Goal: Task Accomplishment & Management: Manage account settings

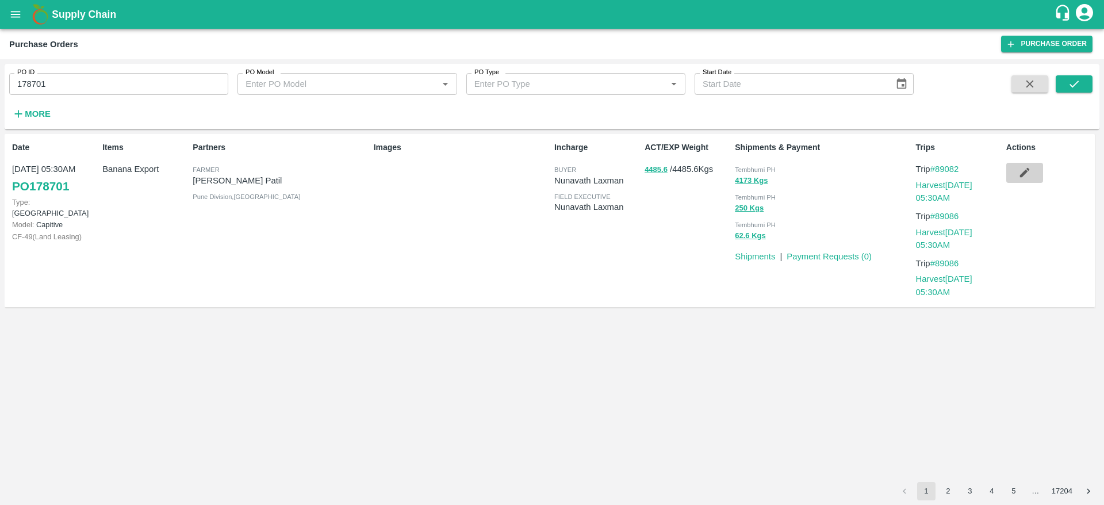
click at [1024, 167] on icon "button" at bounding box center [1024, 172] width 13 height 13
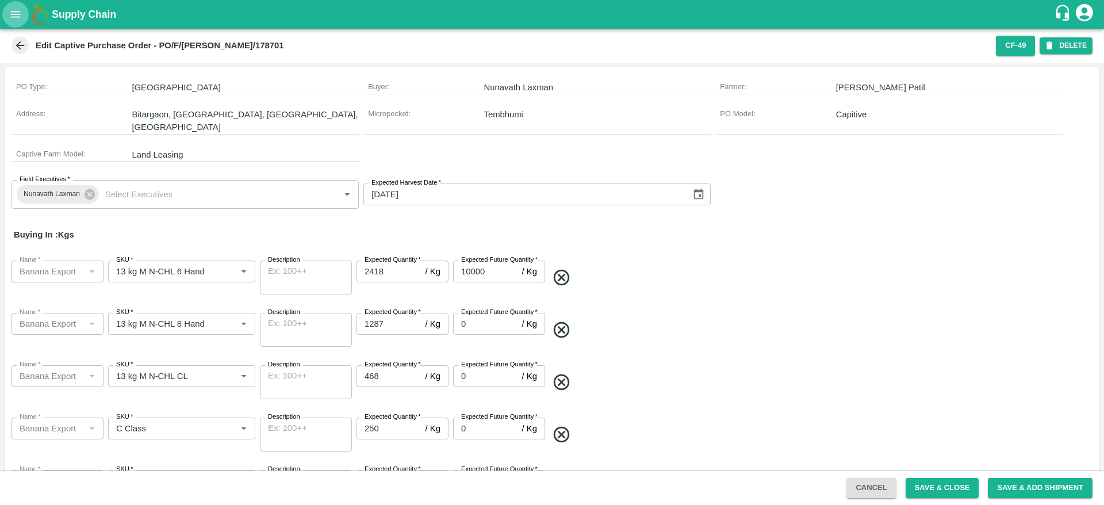
click at [11, 14] on icon "open drawer" at bounding box center [16, 14] width 10 height 6
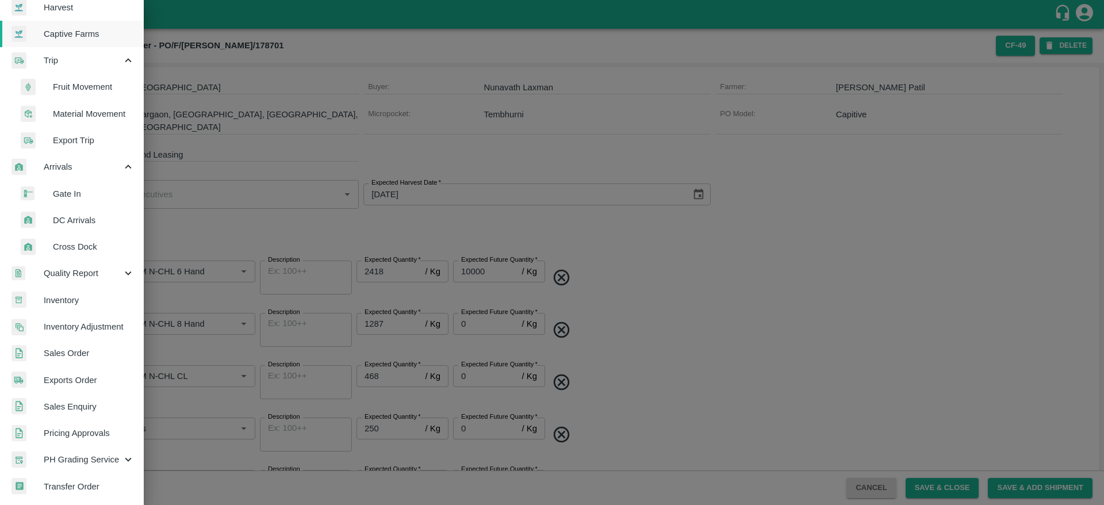
scroll to position [40, 0]
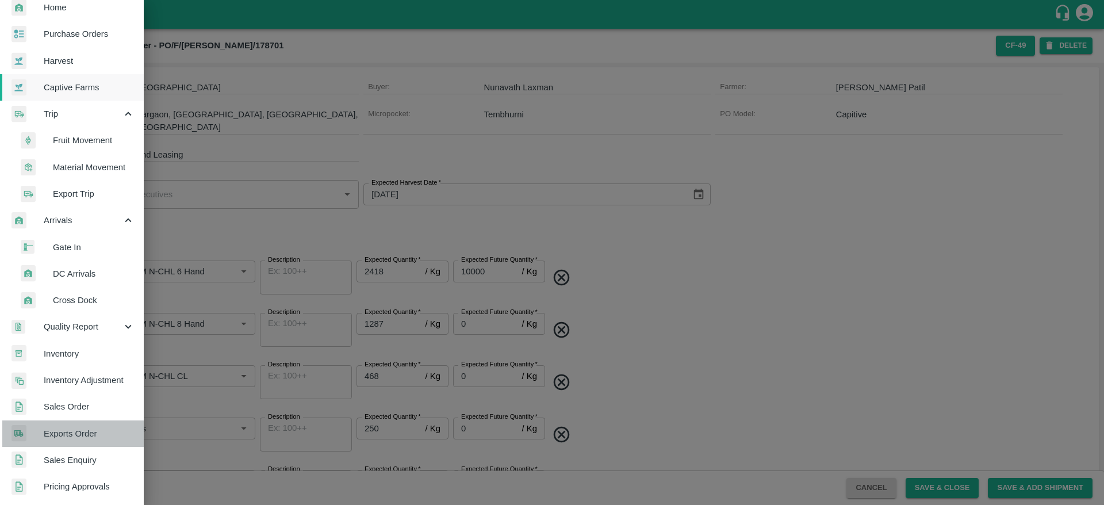
click at [79, 439] on span "Exports Order" at bounding box center [89, 433] width 91 height 13
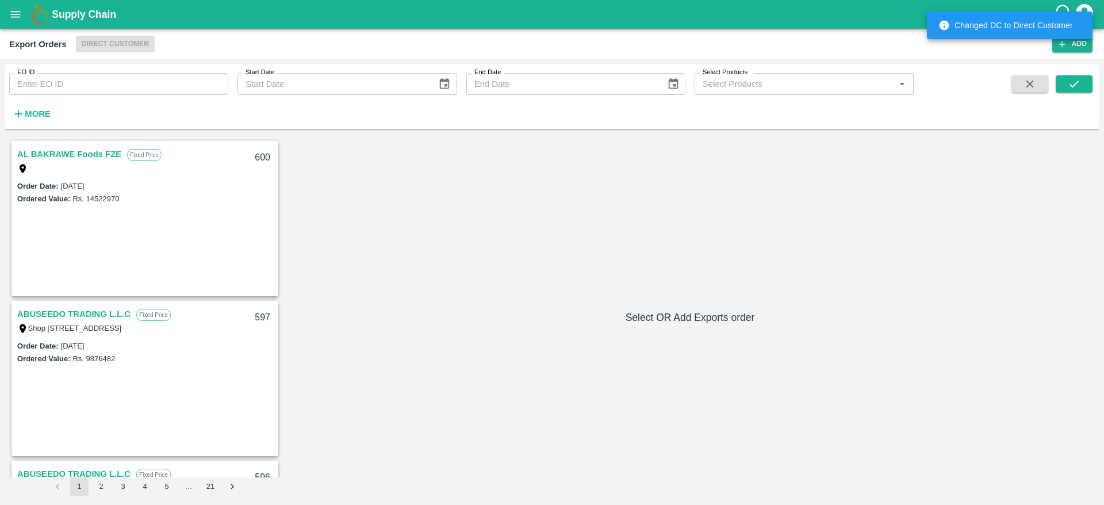
click at [110, 160] on link "AL BAKRAWE Foods FZE" at bounding box center [69, 154] width 104 height 15
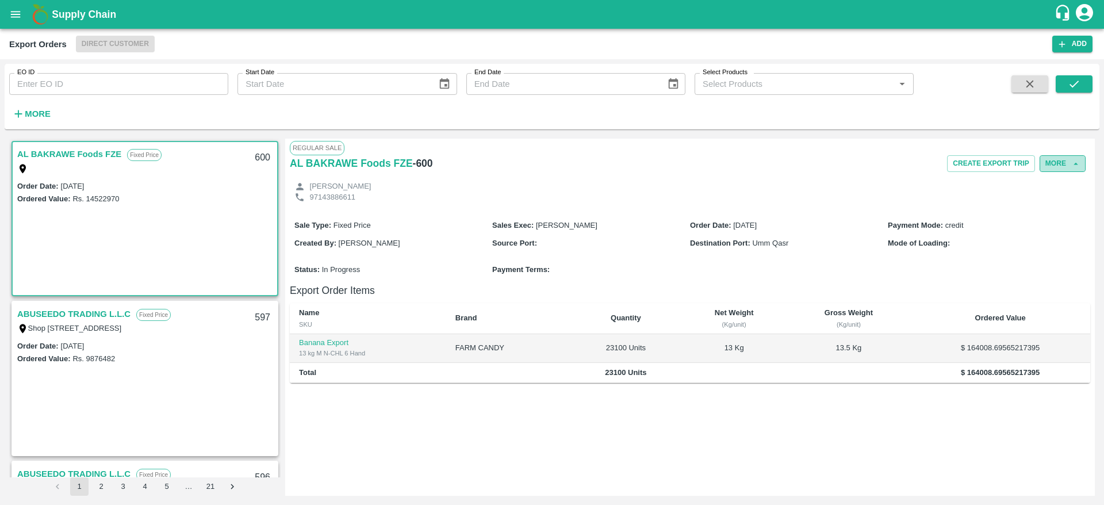
click at [1054, 158] on button "More" at bounding box center [1062, 163] width 46 height 17
click at [87, 302] on div "ABUSEEDO TRADING L.L.C Fixed Price Shop [STREET_ADDRESS] Central Fruit and Vege…" at bounding box center [145, 320] width 264 height 37
click at [86, 306] on link "ABUSEEDO TRADING L.L.C" at bounding box center [73, 313] width 113 height 15
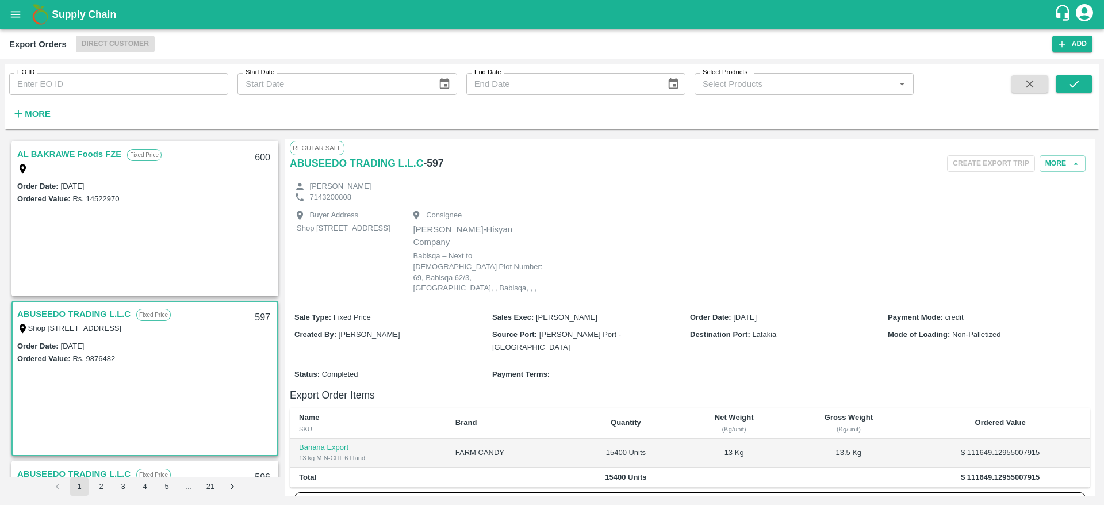
scroll to position [188, 0]
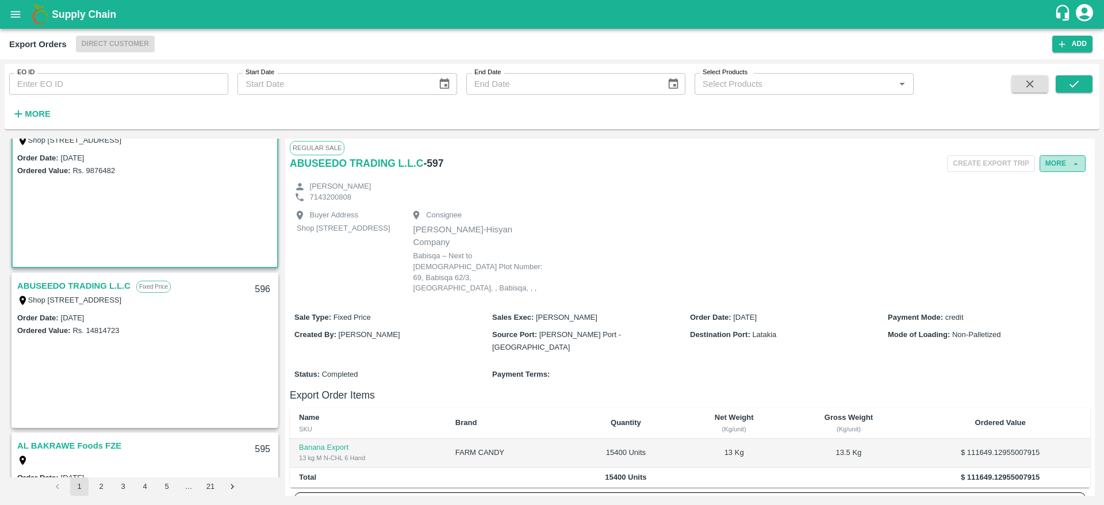
click at [1055, 155] on button "More" at bounding box center [1062, 163] width 46 height 17
click at [213, 370] on div "Order Date : [DATE] Ordered Value: Rs. 14814723" at bounding box center [145, 369] width 264 height 116
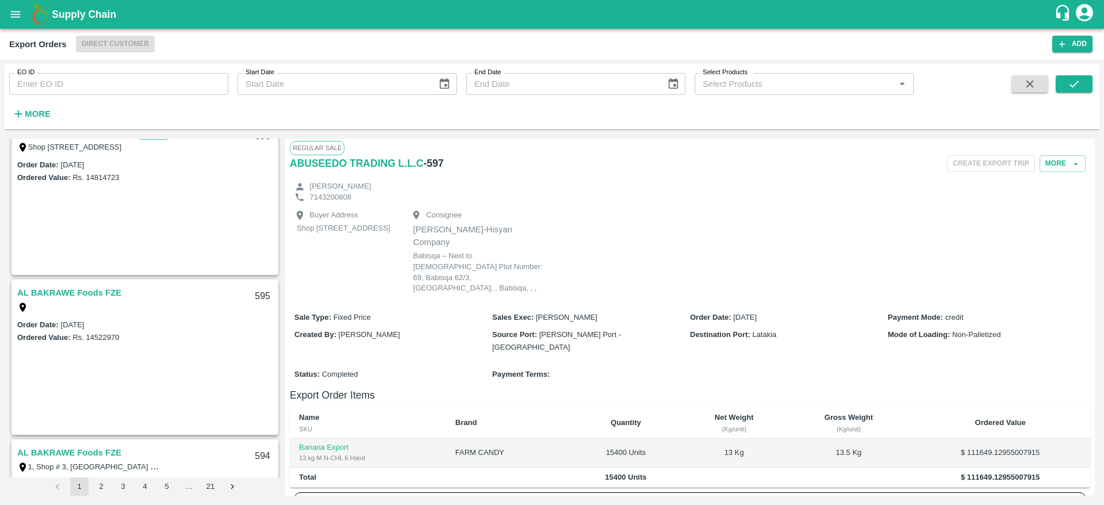
click at [114, 288] on link "AL BAKRAWE Foods FZE" at bounding box center [69, 292] width 104 height 15
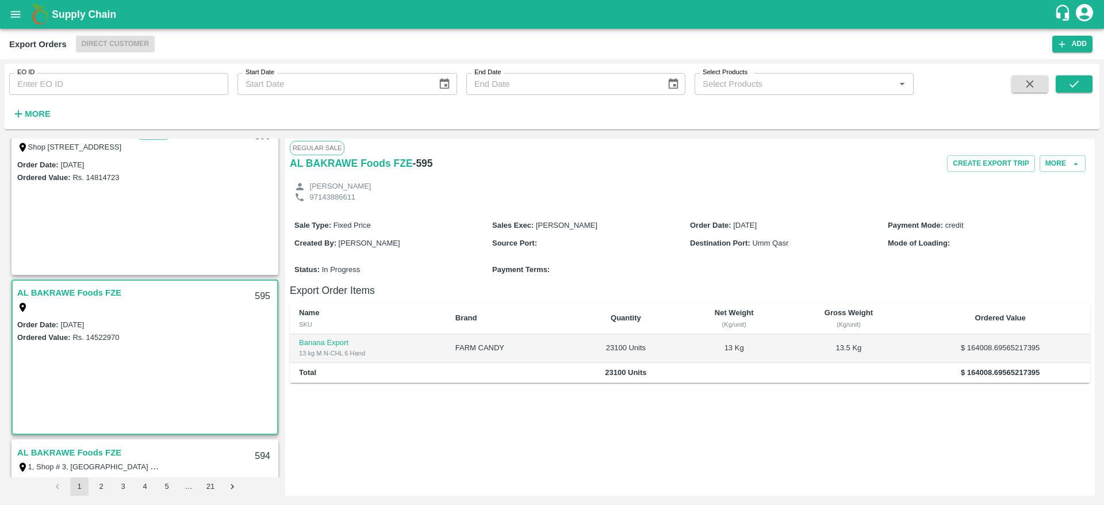
scroll to position [531, 0]
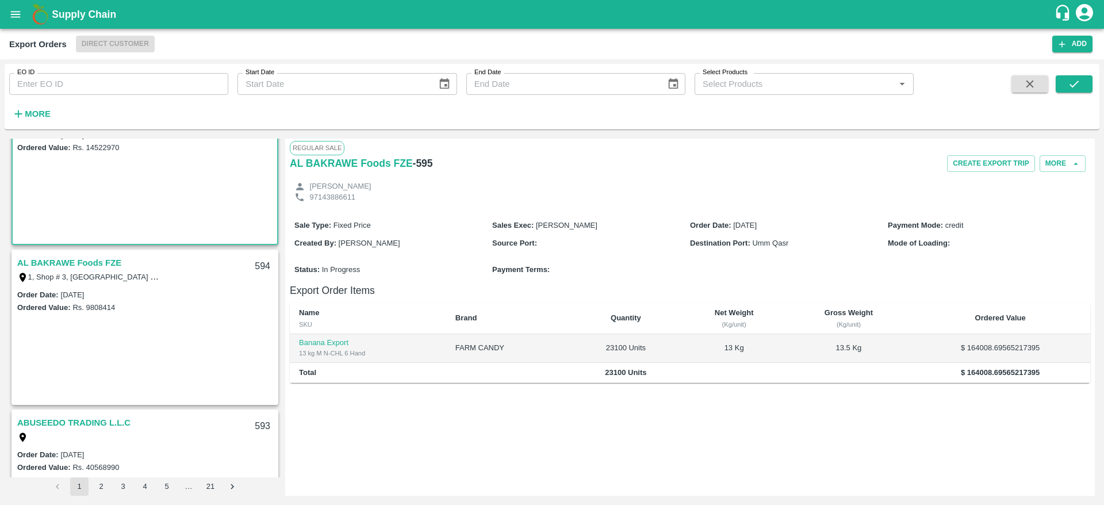
click at [103, 266] on link "AL BAKRAWE Foods FZE" at bounding box center [69, 262] width 104 height 15
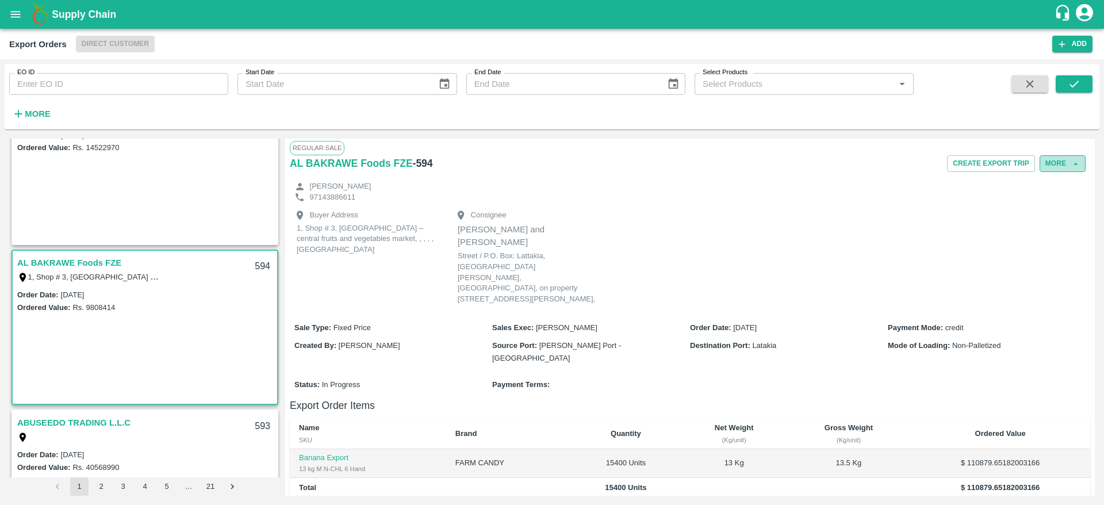
click at [1059, 156] on button "More" at bounding box center [1062, 163] width 46 height 17
click at [1046, 218] on div at bounding box center [1035, 216] width 32 height 13
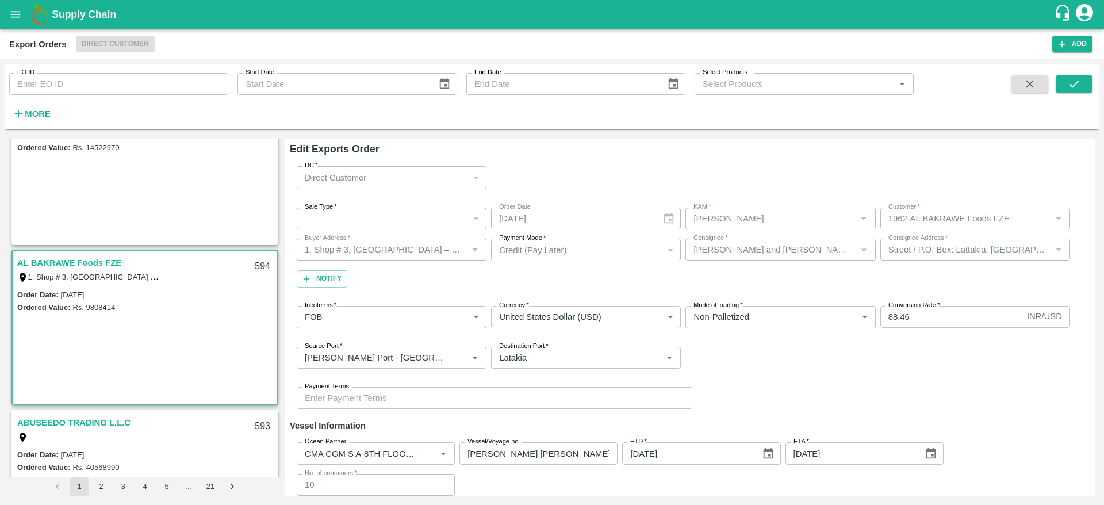
scroll to position [694, 0]
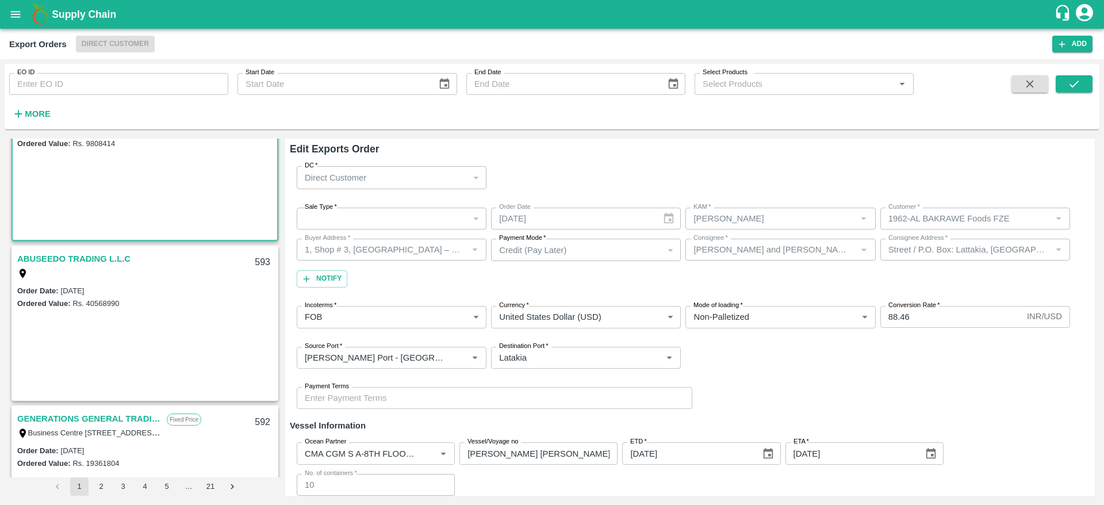
click at [89, 254] on link "ABUSEEDO TRADING L.L.C" at bounding box center [73, 258] width 113 height 15
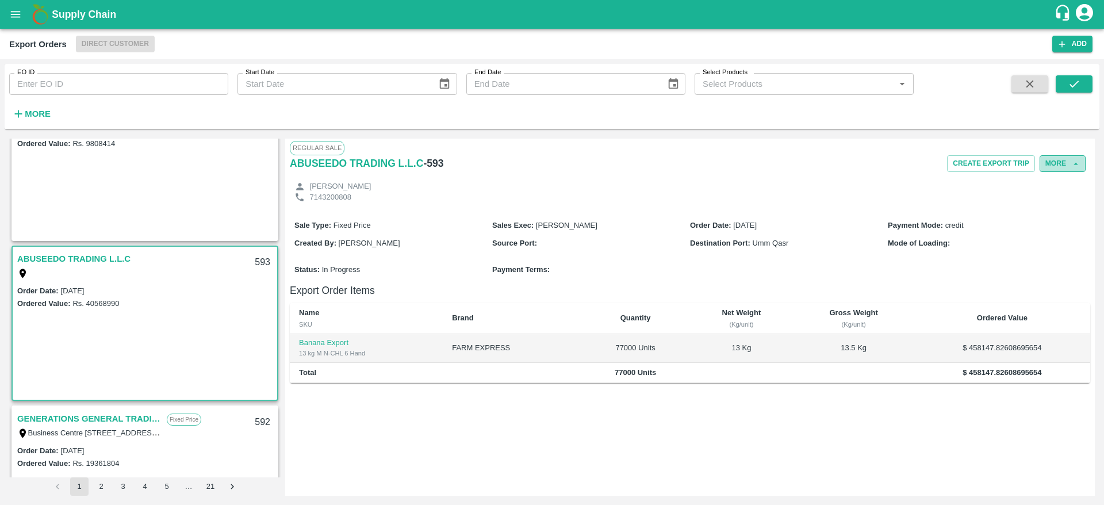
click at [1061, 164] on button "More" at bounding box center [1062, 163] width 46 height 17
click at [547, 213] on div "Sale Type : Fixed Price Sales Exec : [PERSON_NAME] Order Date : [DATE] Payment …" at bounding box center [690, 234] width 800 height 44
click at [126, 410] on div "GENERATIONS GENERAL TRADING LLC Fixed Price Business Centre [GEOGRAPHIC_DATA], …" at bounding box center [145, 424] width 264 height 37
click at [125, 419] on link "GENERATIONS GENERAL TRADING LLC" at bounding box center [89, 418] width 144 height 15
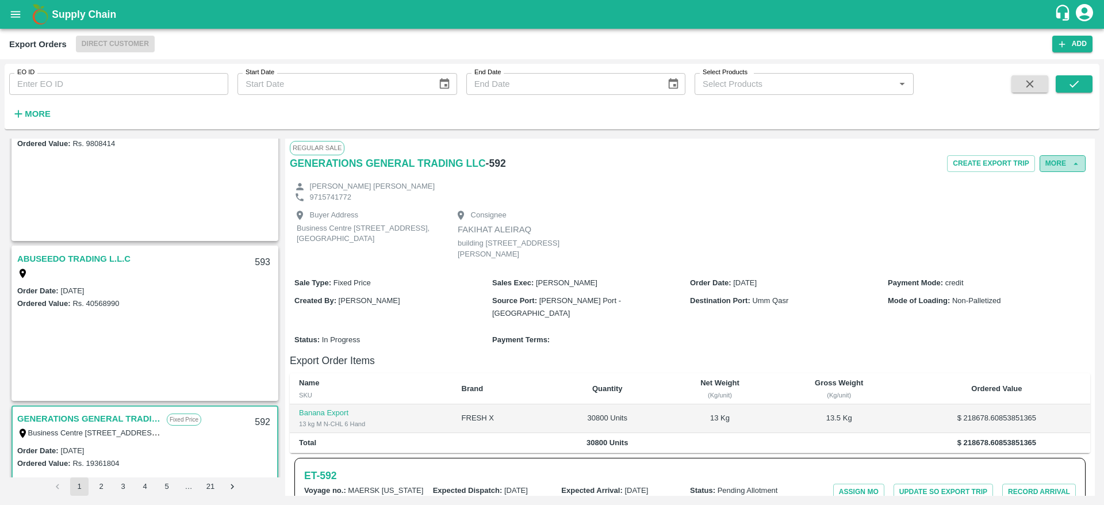
click at [1058, 164] on button "More" at bounding box center [1062, 163] width 46 height 17
click at [1057, 211] on span "Edit" at bounding box center [1062, 216] width 22 height 13
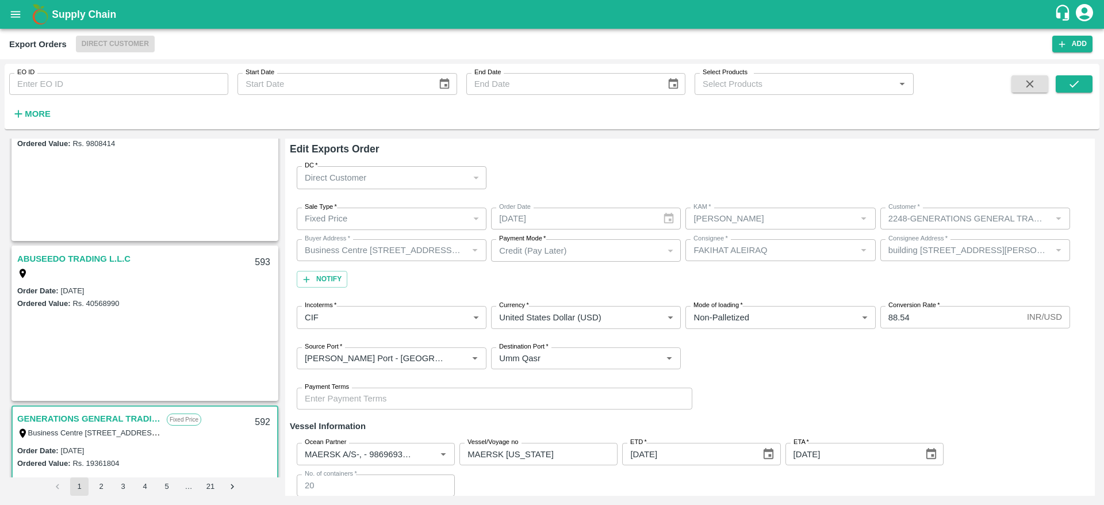
click at [381, 221] on div "Fixed Price" at bounding box center [386, 218] width 163 height 13
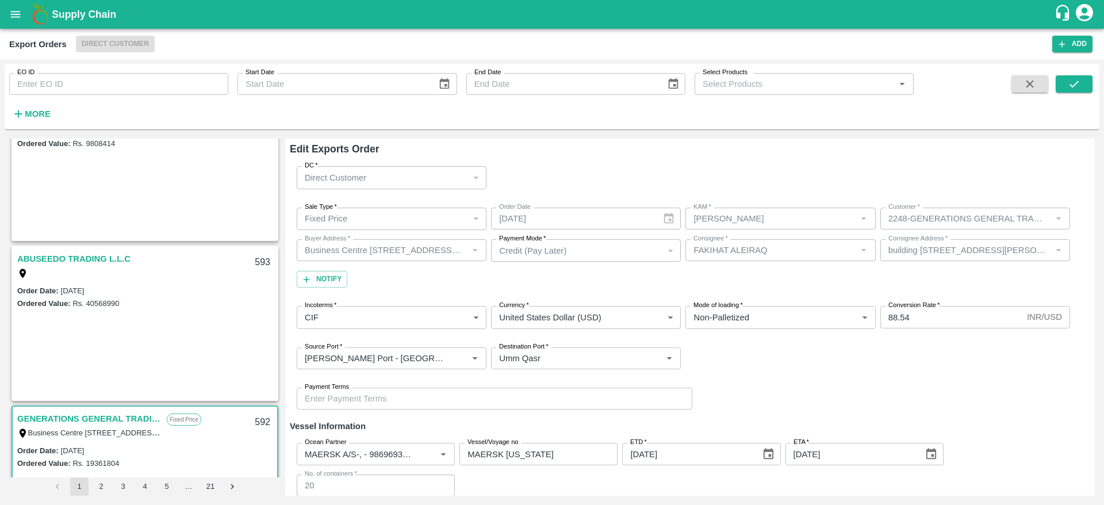
click at [381, 221] on div "Fixed Price" at bounding box center [386, 218] width 163 height 13
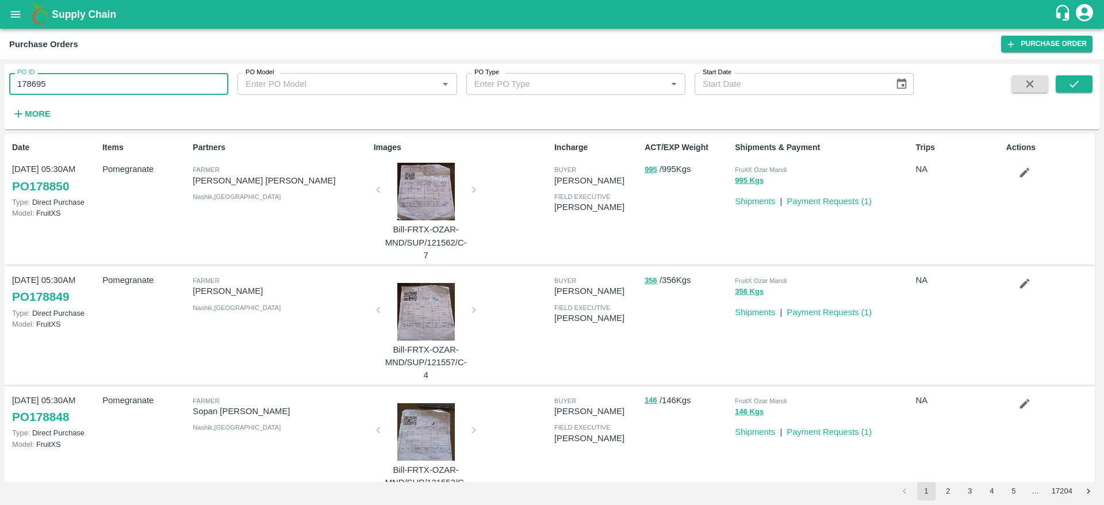
click at [103, 81] on input "178695" at bounding box center [118, 84] width 219 height 22
type input "178695"
click at [1068, 79] on icon "submit" at bounding box center [1074, 84] width 13 height 13
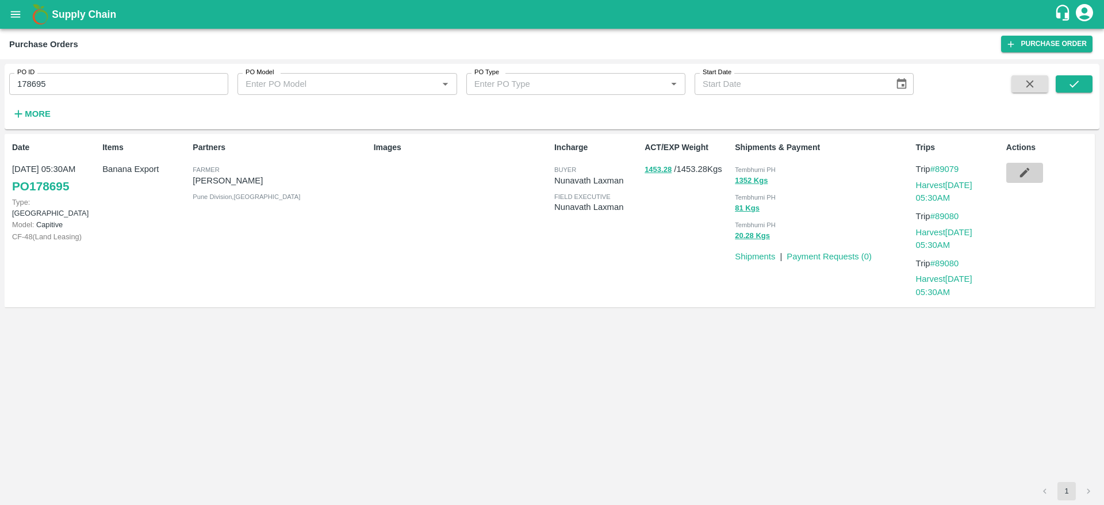
click at [1026, 176] on icon "button" at bounding box center [1024, 172] width 13 height 13
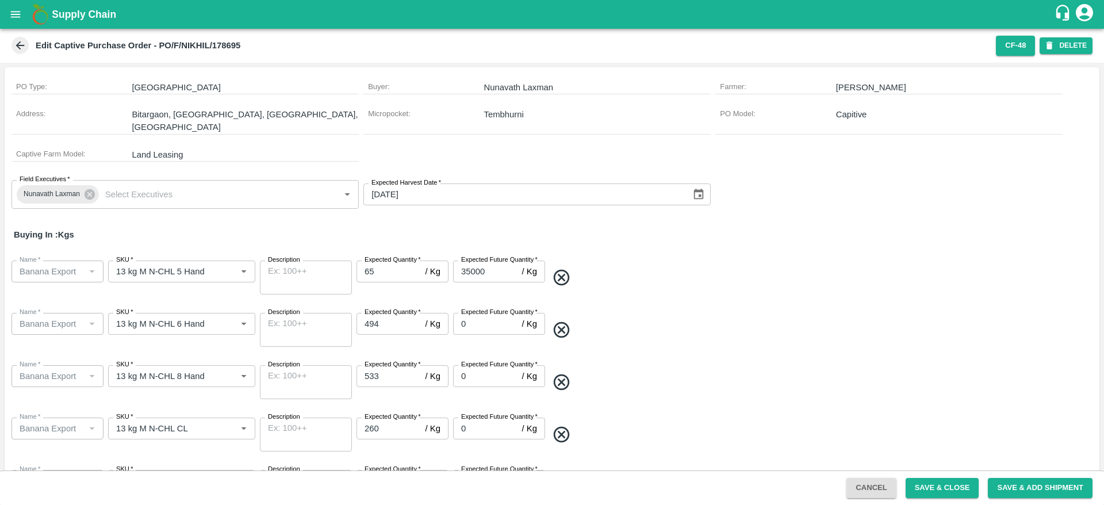
click at [13, 15] on icon "open drawer" at bounding box center [15, 14] width 13 height 13
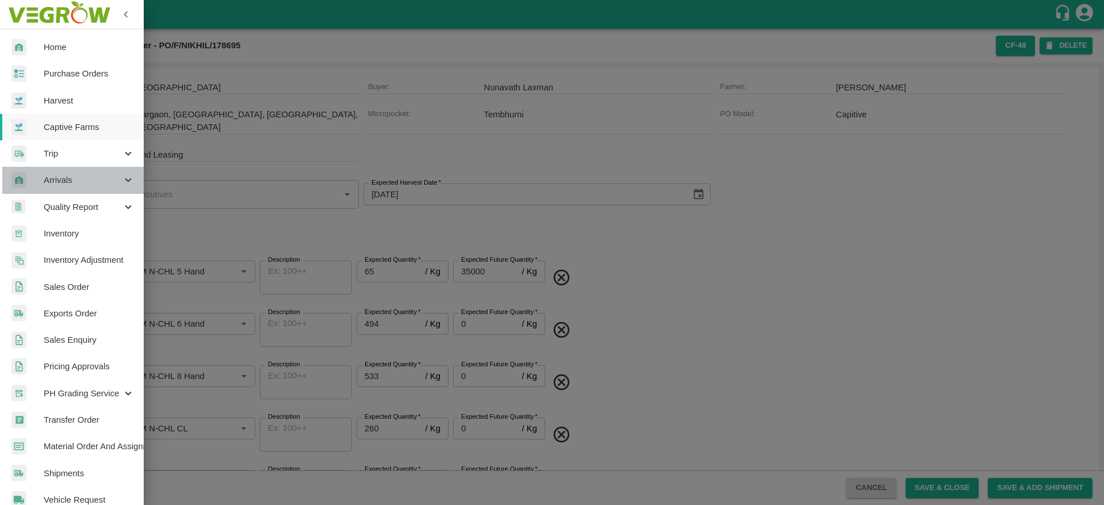
click at [127, 174] on icon at bounding box center [128, 180] width 13 height 13
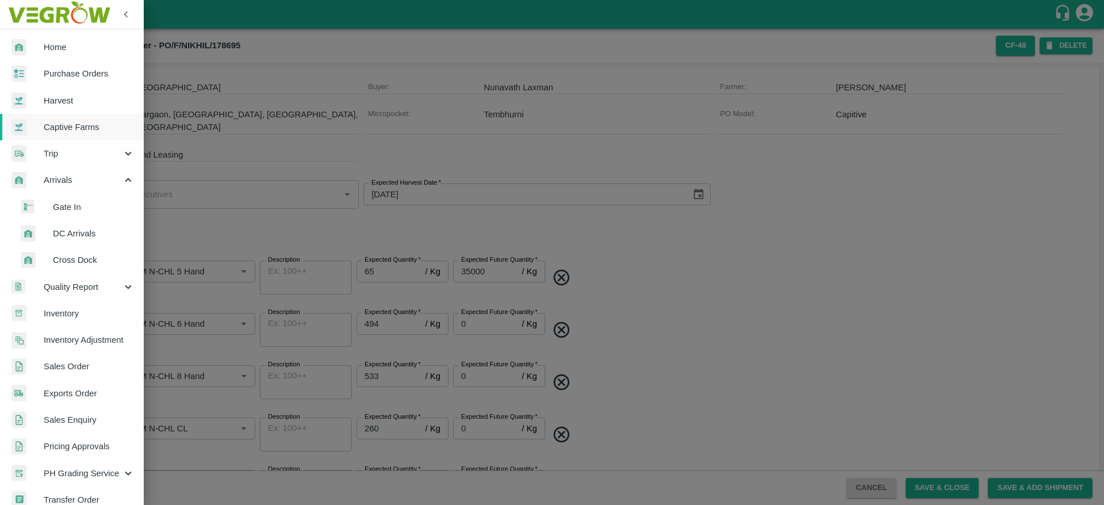
click at [100, 237] on span "DC Arrivals" at bounding box center [94, 233] width 82 height 13
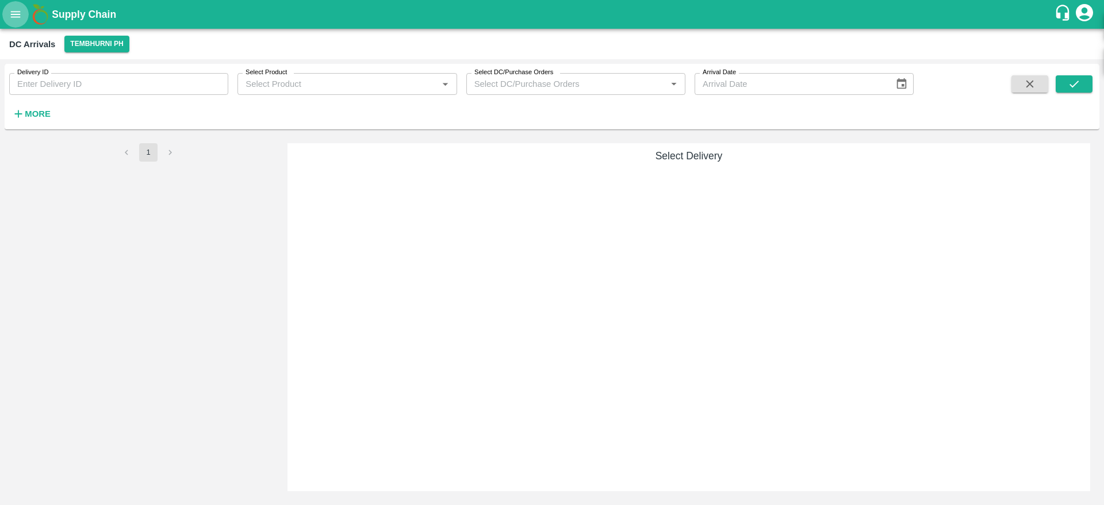
click at [13, 10] on icon "open drawer" at bounding box center [15, 14] width 13 height 13
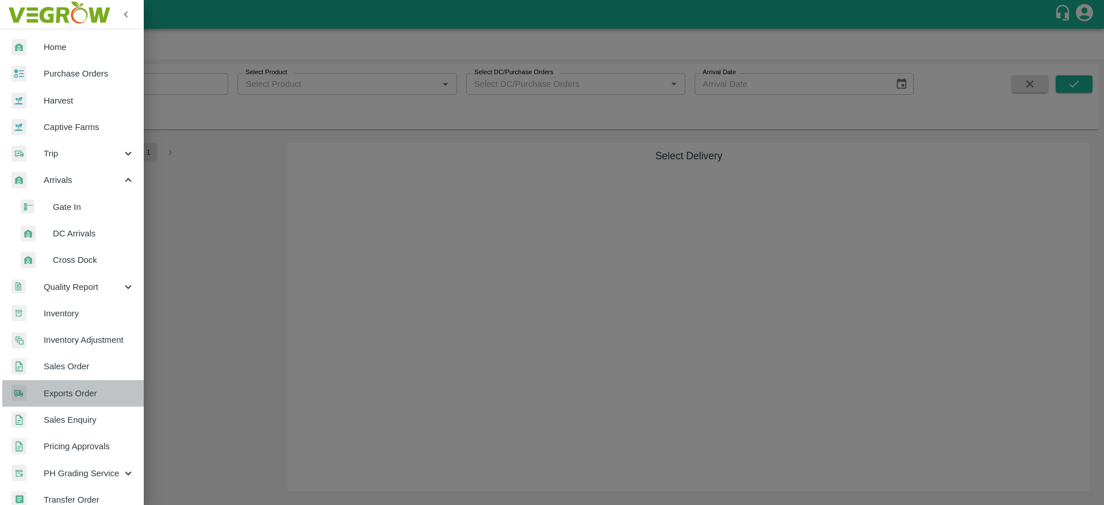
click at [83, 402] on link "Exports Order" at bounding box center [72, 393] width 144 height 26
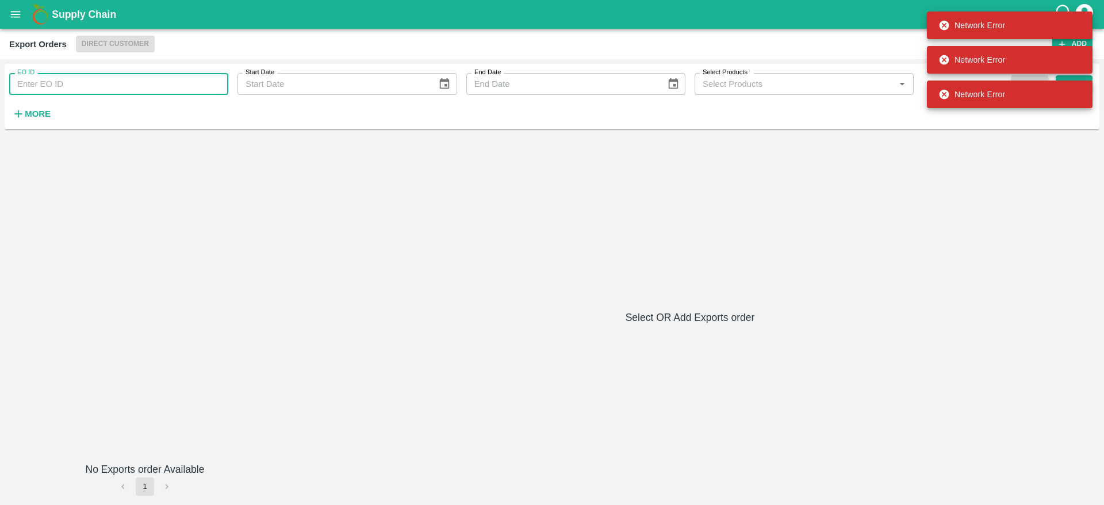
click at [162, 79] on input "EO ID" at bounding box center [118, 84] width 219 height 22
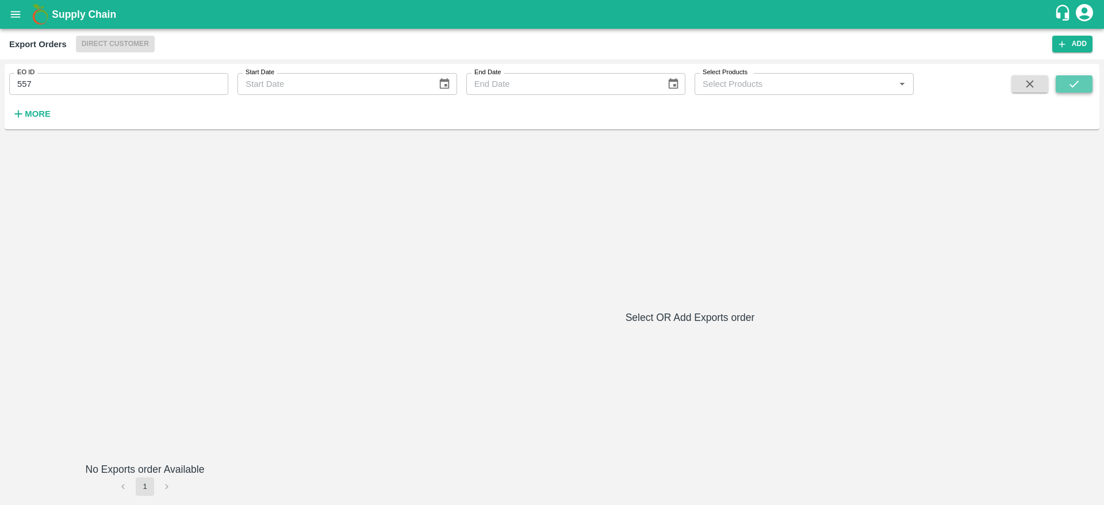
click at [1068, 84] on icon "submit" at bounding box center [1074, 84] width 13 height 13
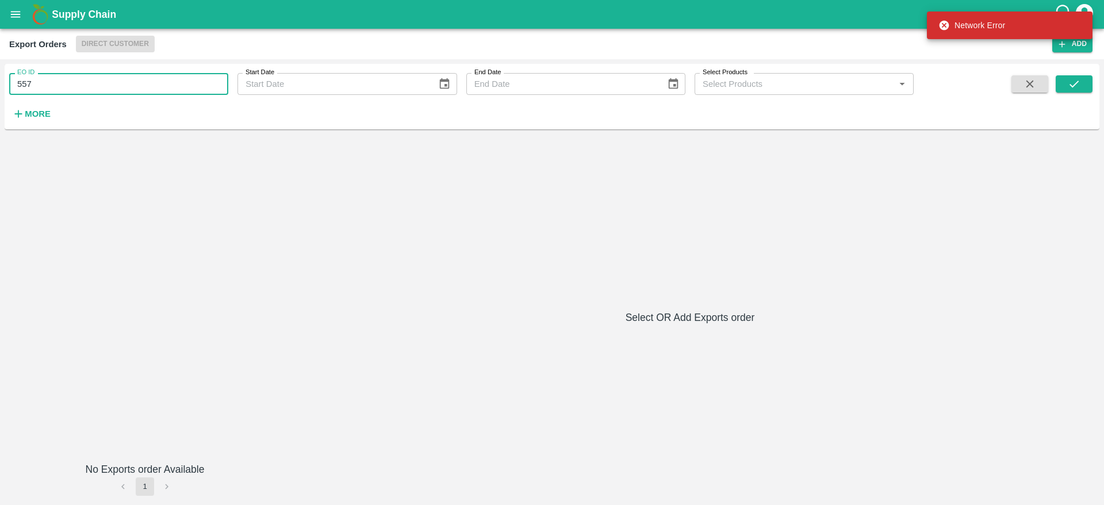
click at [163, 83] on input "557" at bounding box center [118, 84] width 219 height 22
type input "557"
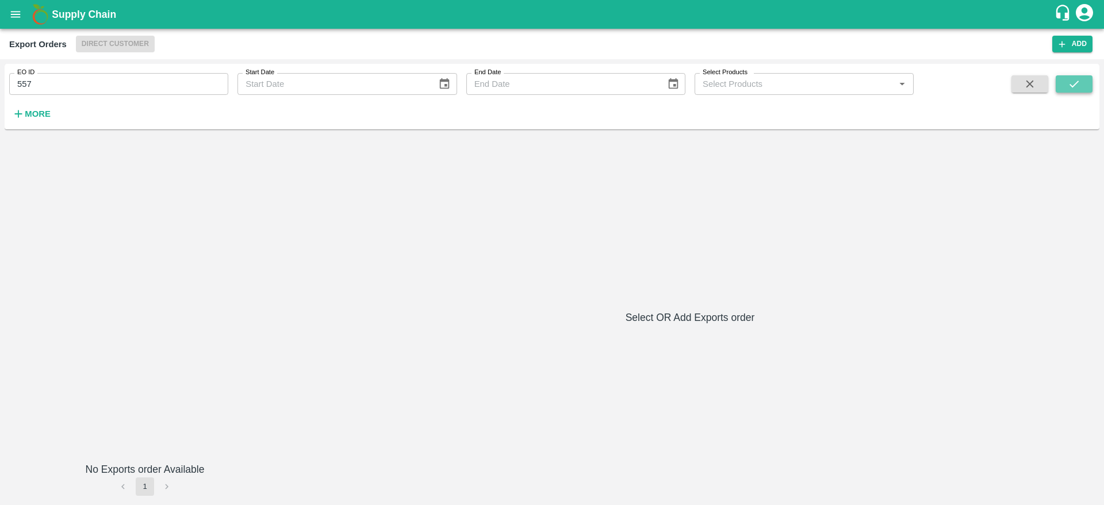
click at [1068, 84] on icon "submit" at bounding box center [1074, 84] width 13 height 13
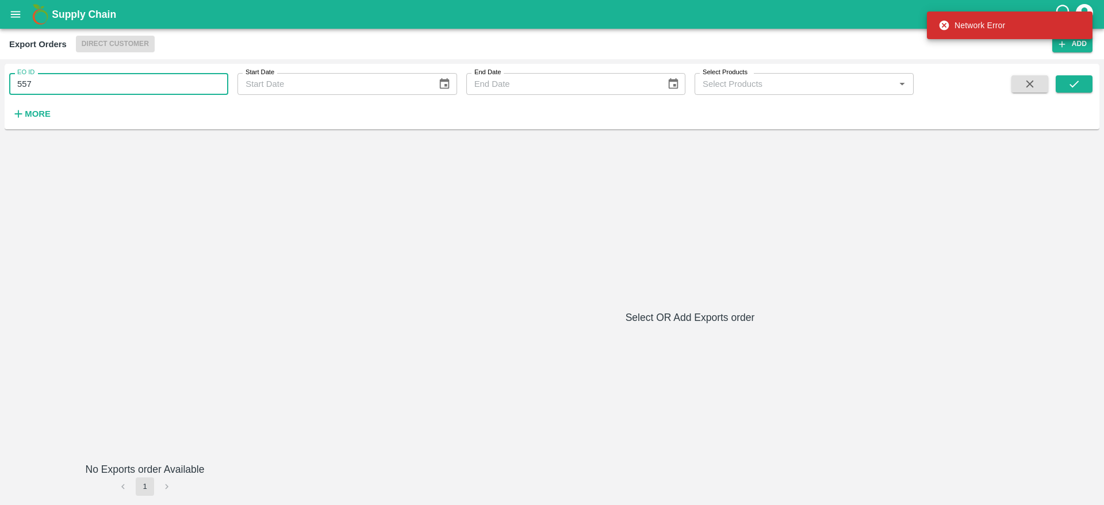
click at [152, 85] on input "557" at bounding box center [118, 84] width 219 height 22
type input "557"
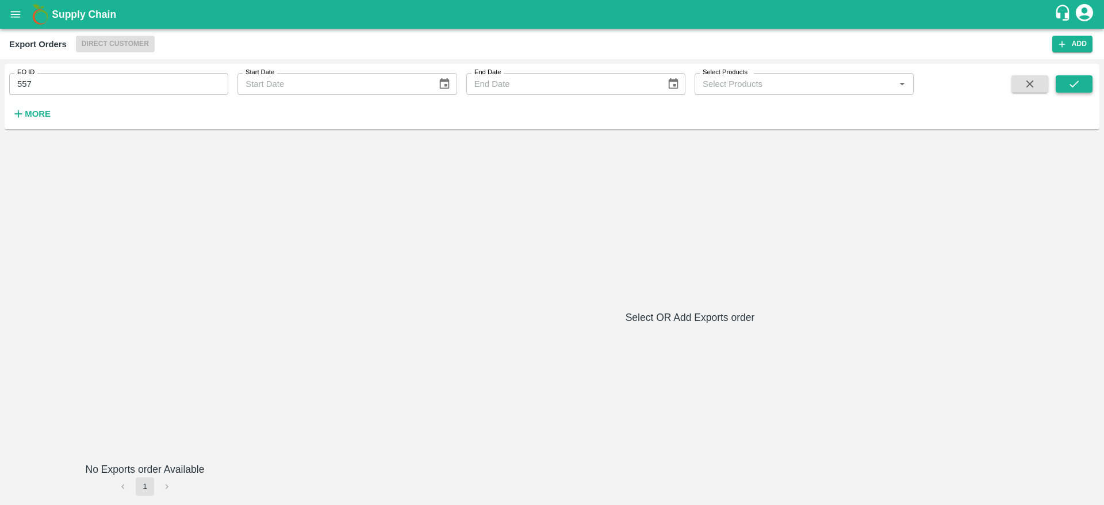
click at [1069, 90] on icon "submit" at bounding box center [1074, 84] width 13 height 13
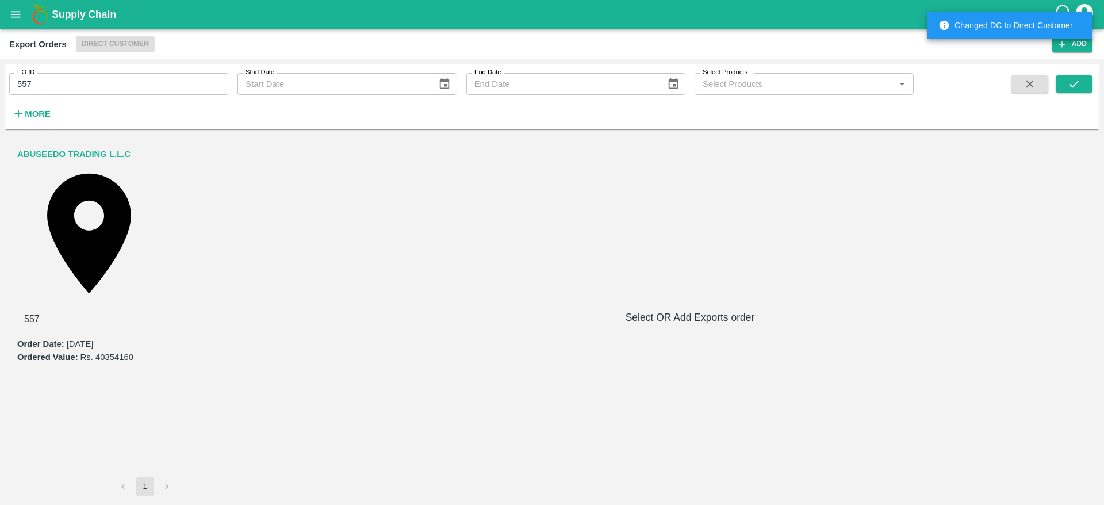
click at [100, 156] on link "ABUSEEDO TRADING L.L.C" at bounding box center [73, 154] width 113 height 15
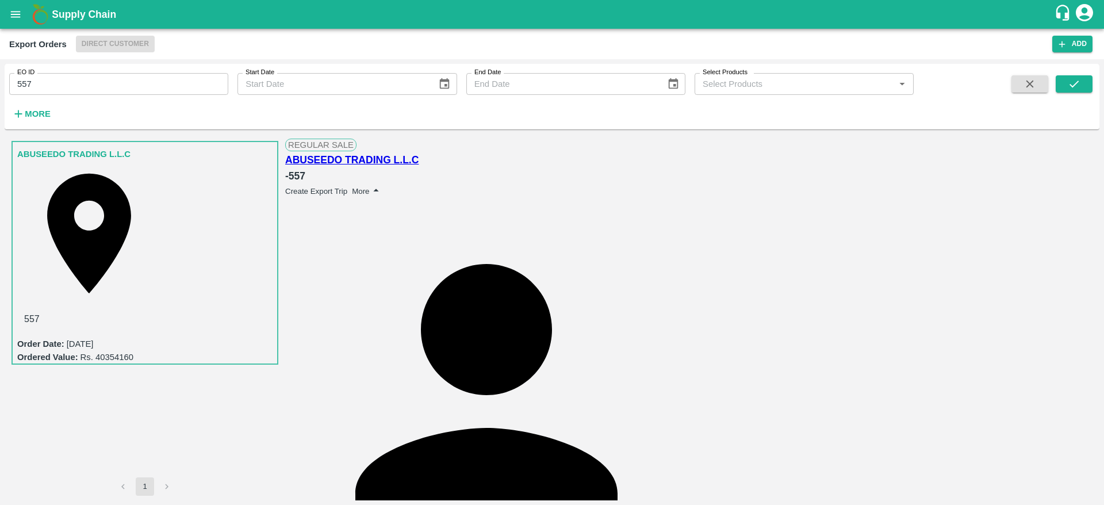
click at [382, 184] on button "More" at bounding box center [367, 191] width 30 height 14
click at [1068, 189] on span "Edit" at bounding box center [1075, 184] width 15 height 9
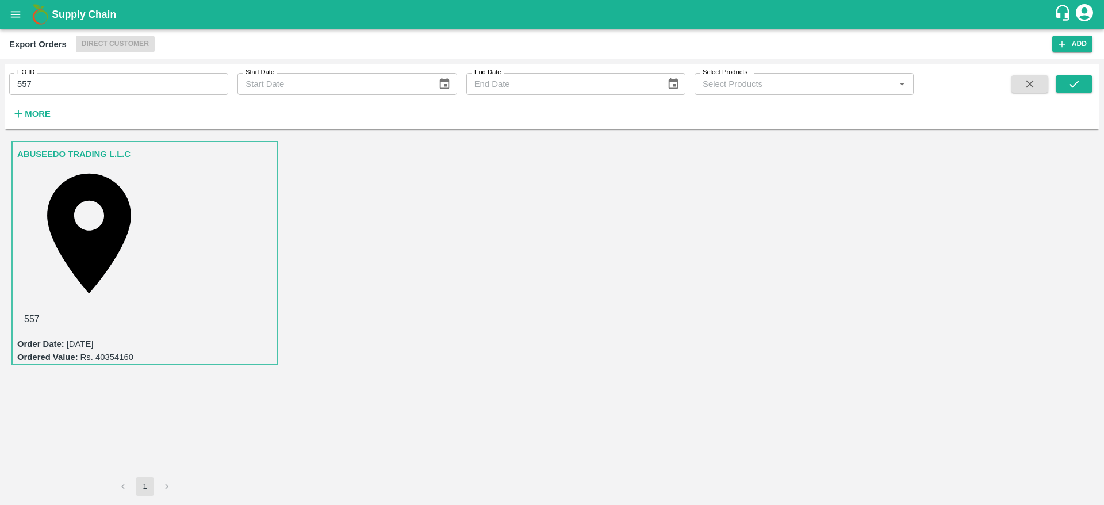
scroll to position [280, 0]
click at [243, 322] on div "ABUSEEDO TRADING L.L.C Shop No.43, ,Wholesale Building No. 2 Central Fruit and …" at bounding box center [144, 308] width 271 height 339
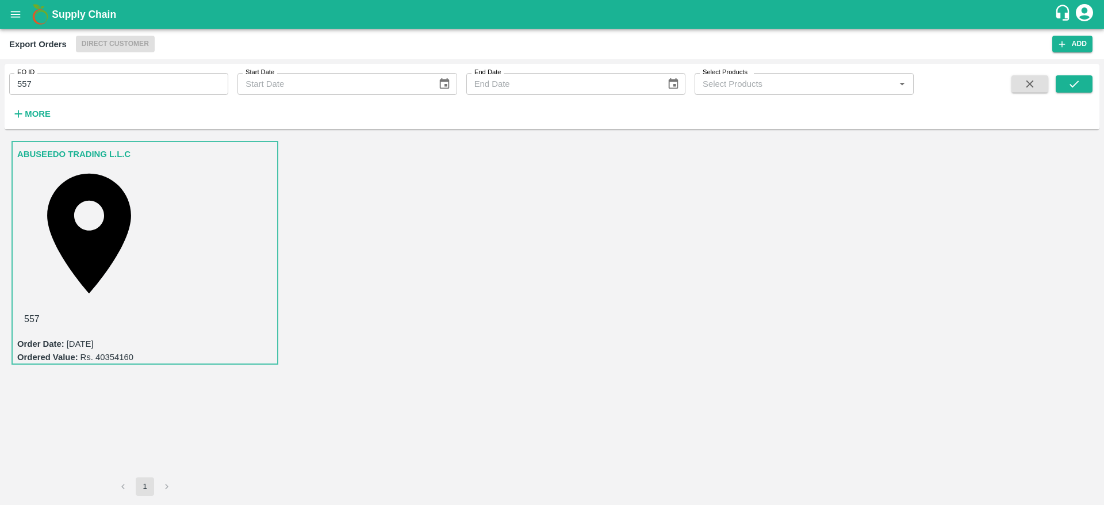
click at [109, 153] on link "ABUSEEDO TRADING L.L.C" at bounding box center [73, 154] width 113 height 15
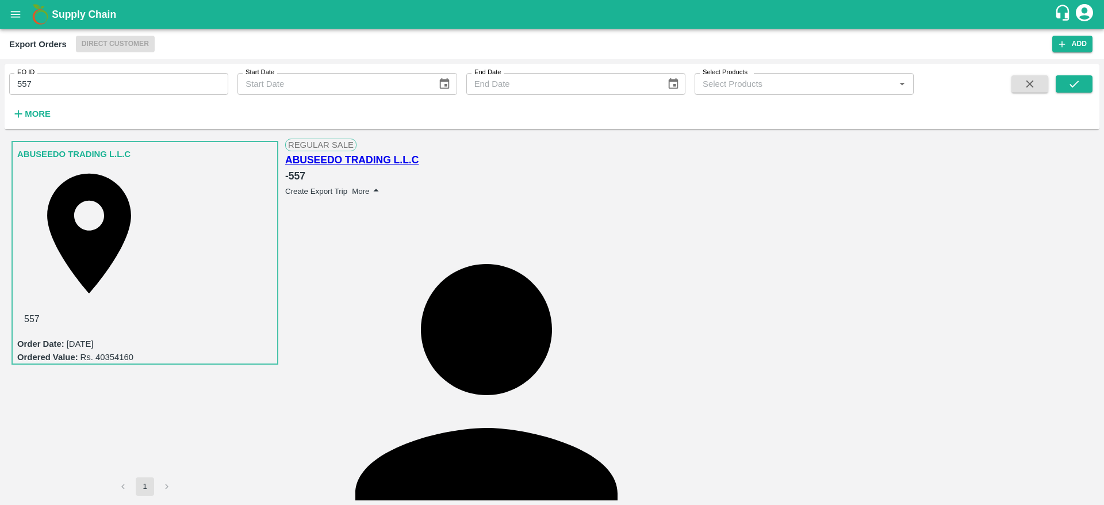
click at [382, 184] on button "More" at bounding box center [367, 191] width 30 height 14
click at [1068, 189] on span "Edit" at bounding box center [1075, 184] width 15 height 9
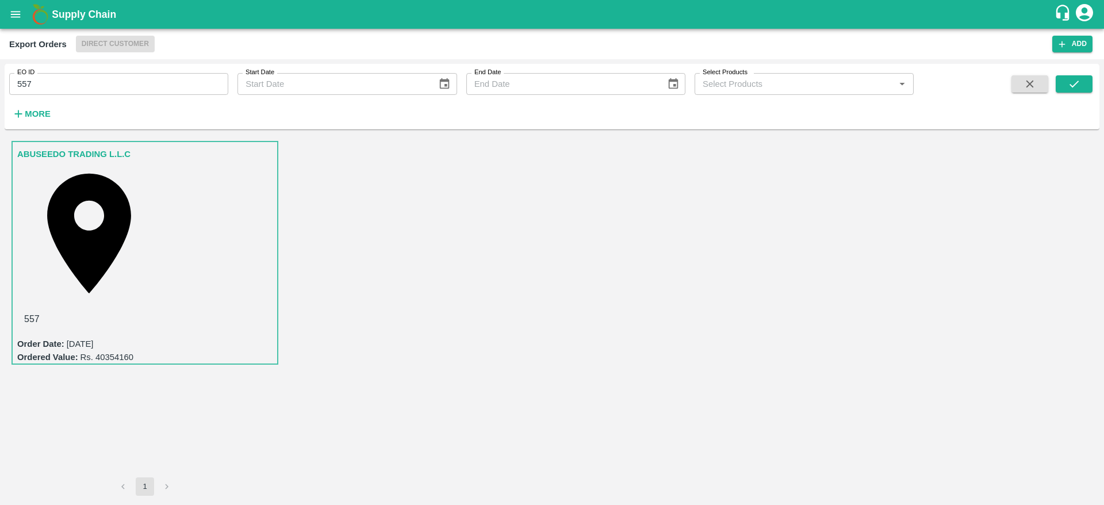
type input "cma"
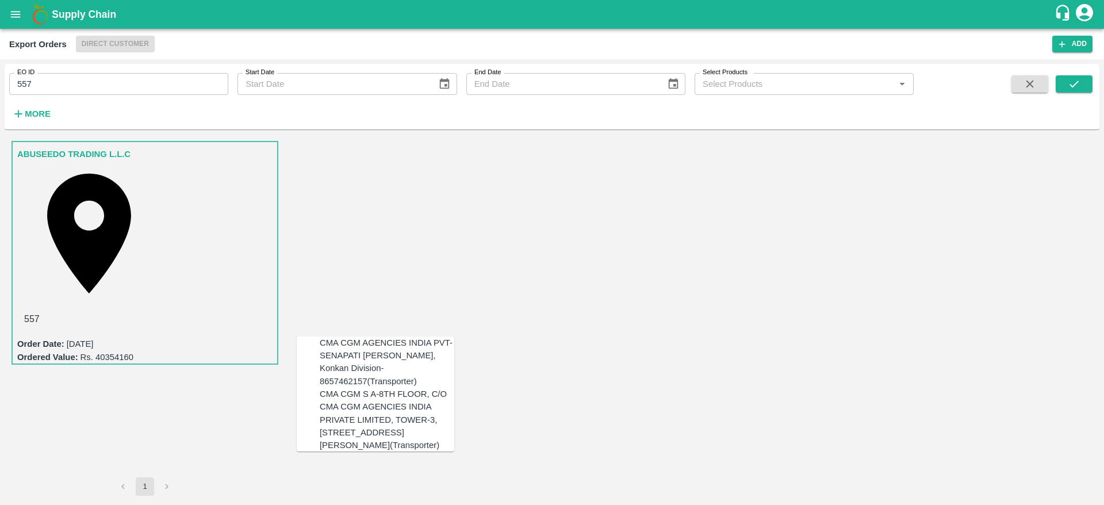
click at [368, 360] on div "CMA CGM AGENCIES INDIA PVT-SENAPATI BAPAT MARG, Konkan Division-8657462157(Tran…" at bounding box center [387, 361] width 135 height 51
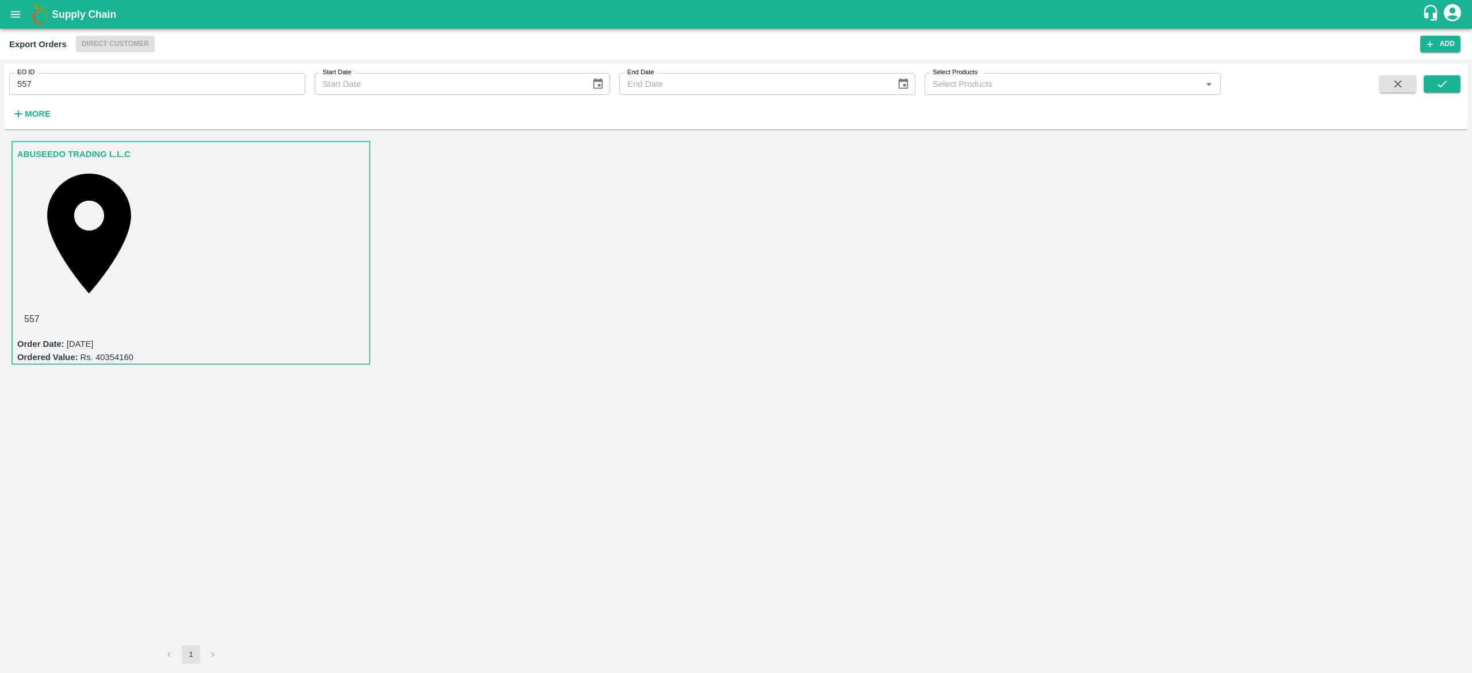
scroll to position [26, 0]
click at [69, 158] on link "ABUSEEDO TRADING L.L.C" at bounding box center [73, 154] width 113 height 15
